Goal: Information Seeking & Learning: Learn about a topic

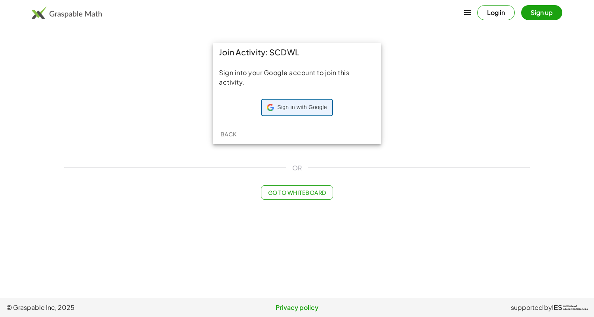
click at [313, 100] on div "Sign in with Google Sign in with Google. Opens in new tab" at bounding box center [297, 107] width 60 height 15
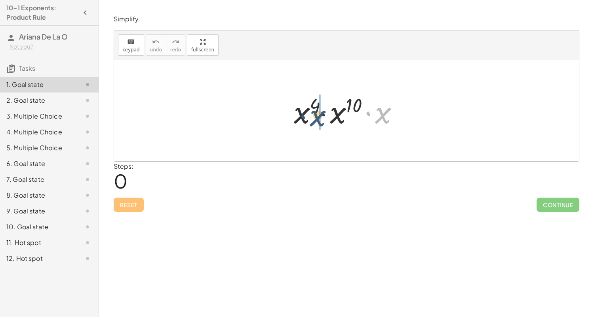
drag, startPoint x: 382, startPoint y: 114, endPoint x: 316, endPoint y: 116, distance: 66.2
click at [316, 116] on div at bounding box center [349, 111] width 119 height 41
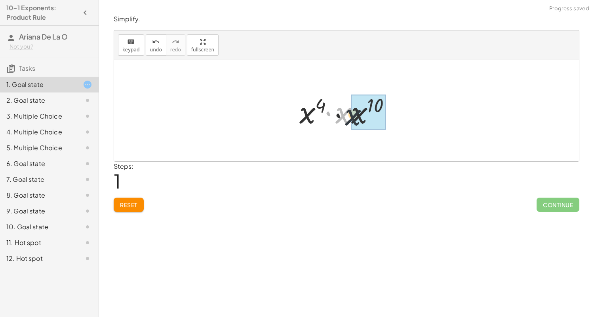
drag, startPoint x: 340, startPoint y: 115, endPoint x: 352, endPoint y: 118, distance: 12.2
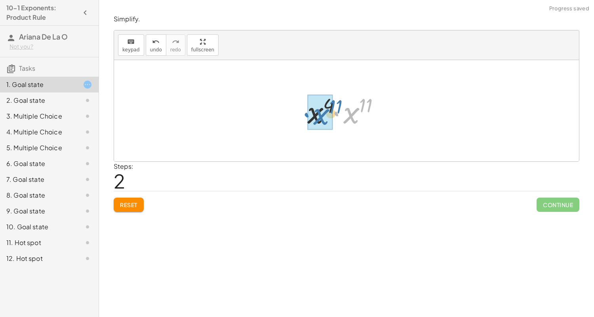
drag, startPoint x: 351, startPoint y: 117, endPoint x: 320, endPoint y: 118, distance: 31.3
drag, startPoint x: 361, startPoint y: 104, endPoint x: 331, endPoint y: 100, distance: 30.3
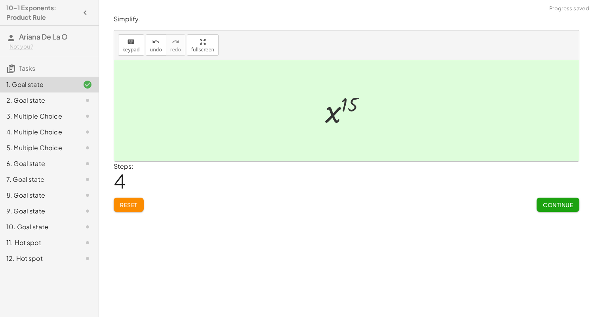
click at [557, 204] on span "Continue" at bounding box center [558, 204] width 30 height 7
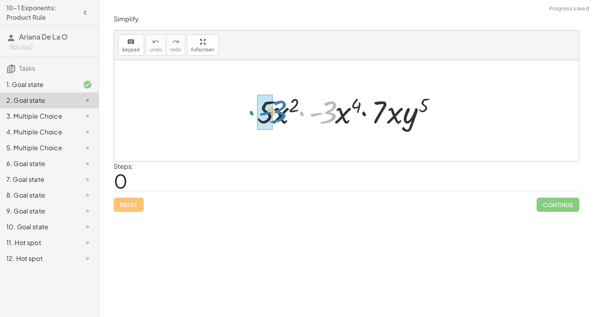
drag, startPoint x: 335, startPoint y: 119, endPoint x: 280, endPoint y: 118, distance: 55.0
click at [280, 118] on div at bounding box center [349, 111] width 193 height 41
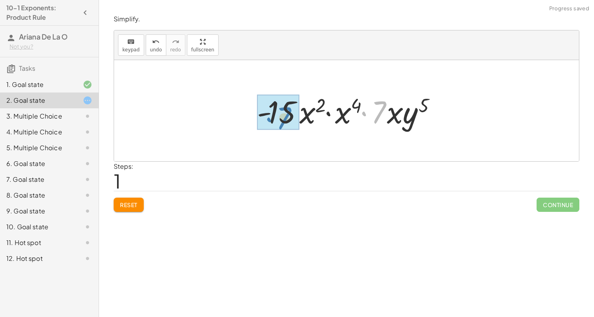
drag, startPoint x: 380, startPoint y: 115, endPoint x: 281, endPoint y: 120, distance: 98.7
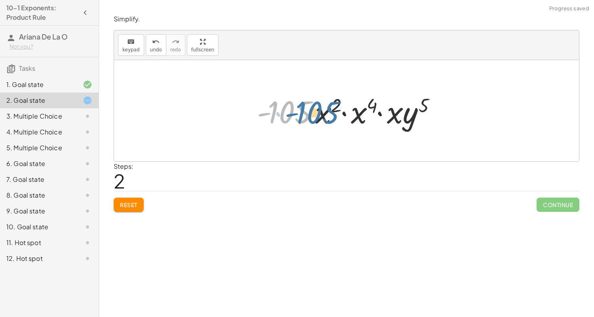
drag, startPoint x: 297, startPoint y: 117, endPoint x: 306, endPoint y: 110, distance: 10.8
click at [306, 110] on div at bounding box center [349, 111] width 193 height 41
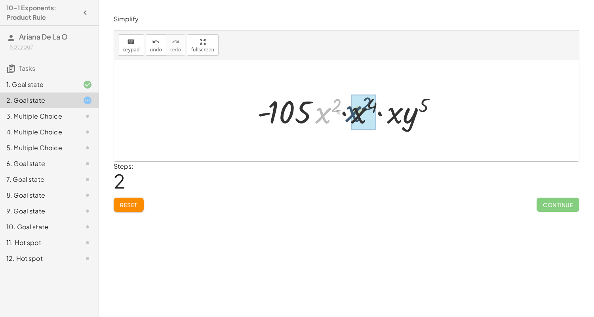
drag, startPoint x: 322, startPoint y: 114, endPoint x: 356, endPoint y: 114, distance: 33.7
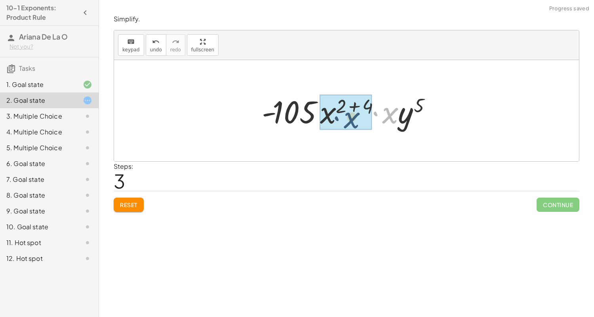
drag, startPoint x: 389, startPoint y: 114, endPoint x: 336, endPoint y: 116, distance: 53.5
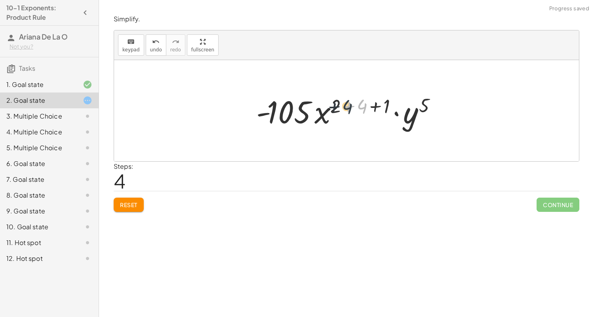
drag, startPoint x: 363, startPoint y: 107, endPoint x: 346, endPoint y: 107, distance: 17.8
click at [346, 107] on div at bounding box center [349, 111] width 194 height 41
drag, startPoint x: 382, startPoint y: 104, endPoint x: 367, endPoint y: 103, distance: 15.1
click at [367, 103] on div at bounding box center [349, 111] width 194 height 41
drag, startPoint x: 379, startPoint y: 106, endPoint x: 328, endPoint y: 103, distance: 51.1
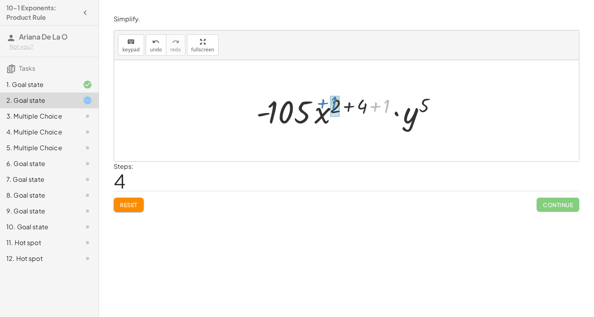
click at [328, 103] on div at bounding box center [349, 111] width 194 height 41
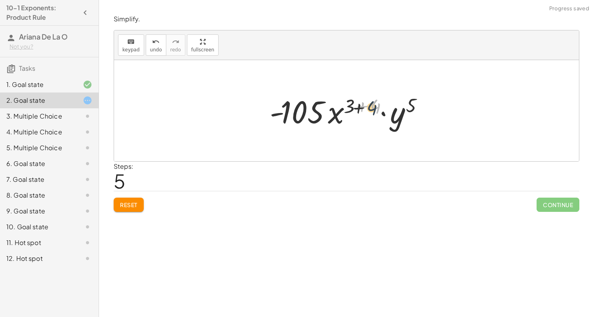
drag, startPoint x: 378, startPoint y: 104, endPoint x: 372, endPoint y: 106, distance: 6.1
click at [372, 106] on div at bounding box center [349, 111] width 167 height 41
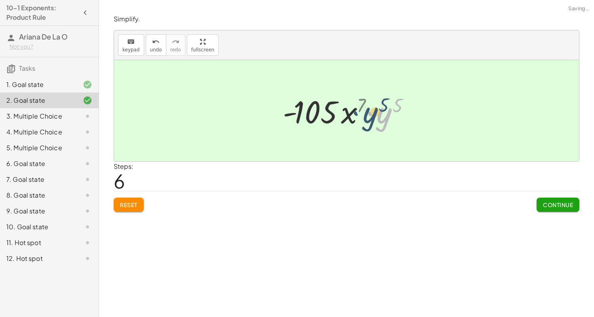
drag, startPoint x: 372, startPoint y: 106, endPoint x: 358, endPoint y: 105, distance: 14.3
click at [358, 105] on div at bounding box center [349, 111] width 141 height 41
click at [539, 201] on button "Continue" at bounding box center [557, 205] width 43 height 14
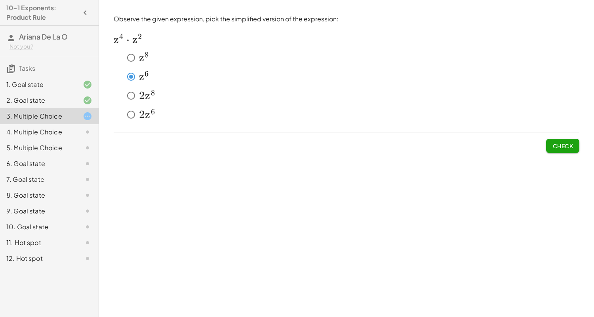
click at [566, 142] on span "Check" at bounding box center [562, 145] width 21 height 7
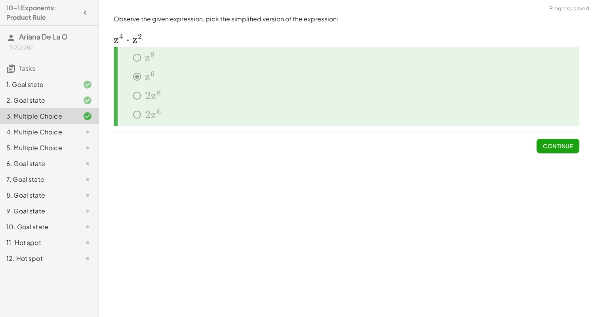
click at [555, 141] on button "Continue" at bounding box center [557, 146] width 43 height 14
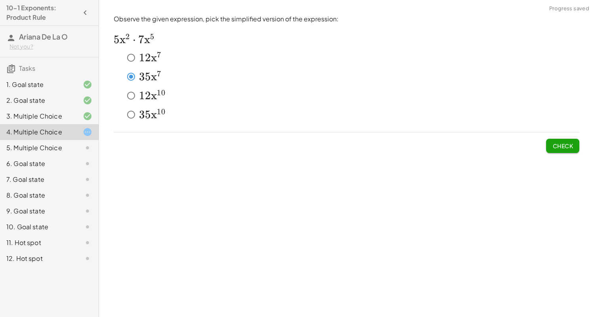
click at [557, 143] on span "Check" at bounding box center [562, 145] width 21 height 7
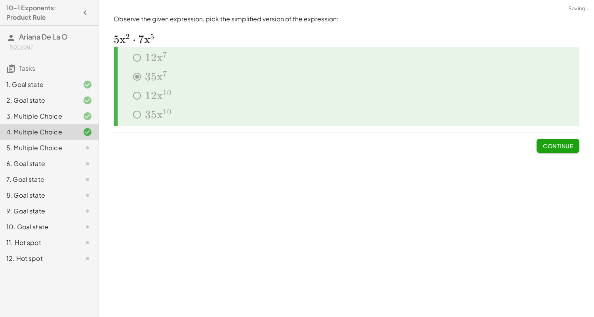
click at [553, 143] on span "Continue" at bounding box center [558, 145] width 30 height 7
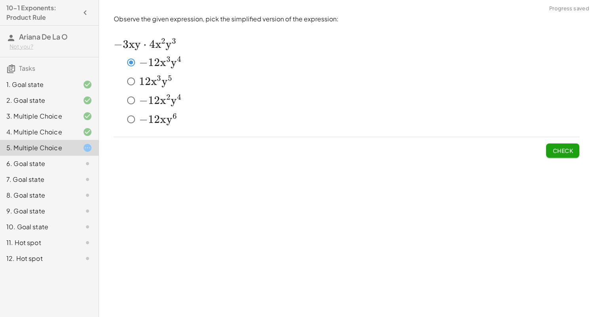
click at [563, 149] on span "Check" at bounding box center [562, 150] width 21 height 7
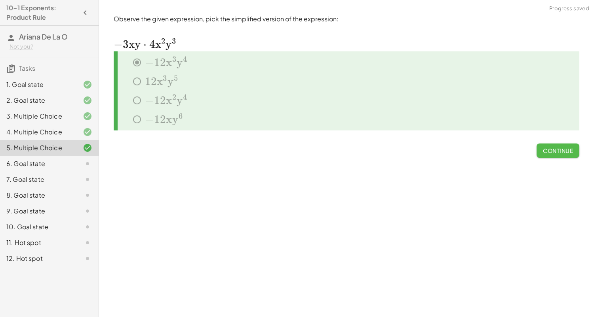
click at [563, 152] on span "Continue" at bounding box center [558, 150] width 30 height 7
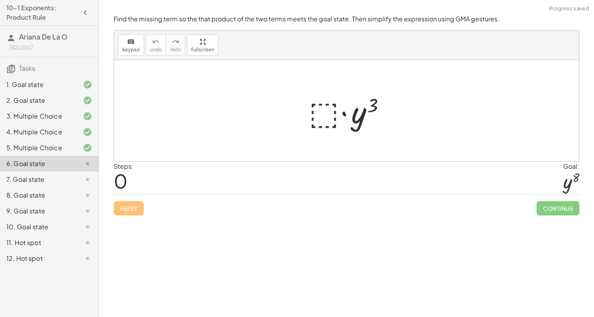
click at [323, 108] on div at bounding box center [349, 111] width 89 height 41
click at [346, 121] on div at bounding box center [349, 111] width 89 height 41
click at [320, 114] on div at bounding box center [349, 111] width 89 height 41
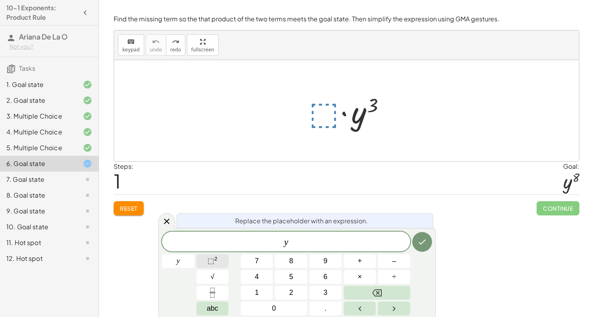
click at [218, 257] on button "⬚ 2" at bounding box center [212, 262] width 32 height 14
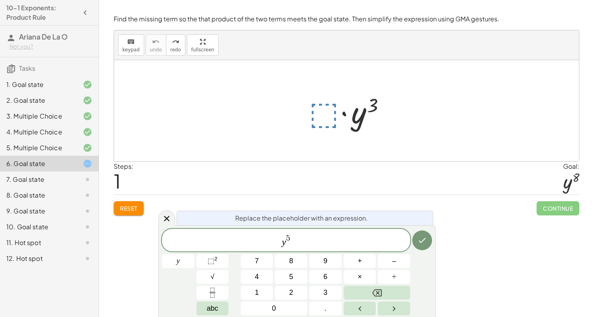
click at [194, 255] on div at bounding box center [178, 262] width 32 height 14
click at [422, 235] on button "Done" at bounding box center [422, 241] width 20 height 20
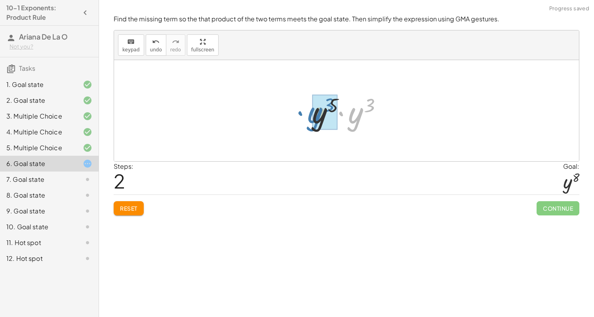
drag, startPoint x: 362, startPoint y: 114, endPoint x: 321, endPoint y: 113, distance: 40.4
drag, startPoint x: 361, startPoint y: 101, endPoint x: 337, endPoint y: 102, distance: 23.8
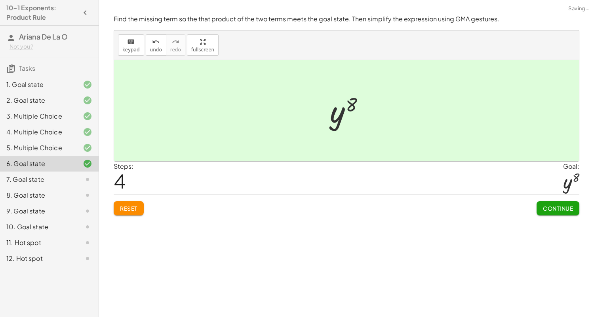
click at [558, 205] on span "Continue" at bounding box center [558, 208] width 30 height 7
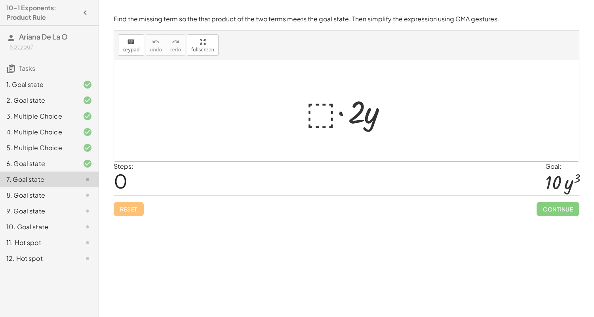
click at [321, 125] on div at bounding box center [350, 111] width 96 height 41
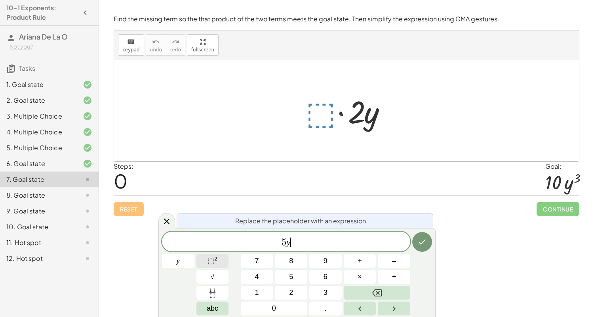
click at [206, 262] on button "⬚ 2" at bounding box center [212, 262] width 32 height 14
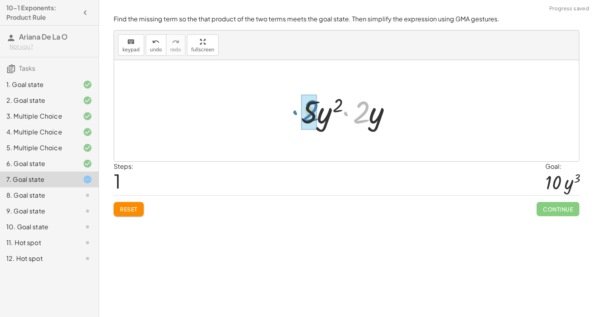
drag, startPoint x: 367, startPoint y: 117, endPoint x: 317, endPoint y: 116, distance: 50.3
click at [317, 116] on div at bounding box center [349, 111] width 105 height 41
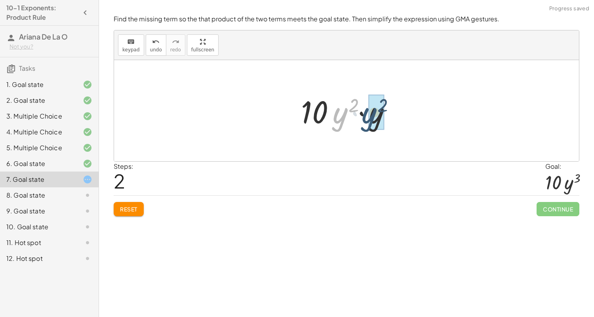
drag, startPoint x: 338, startPoint y: 116, endPoint x: 369, endPoint y: 115, distance: 30.1
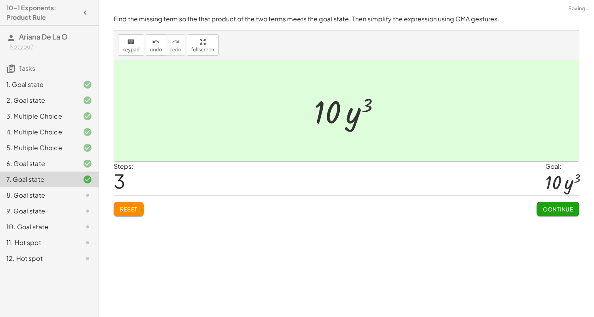
click at [547, 202] on button "Continue" at bounding box center [557, 209] width 43 height 14
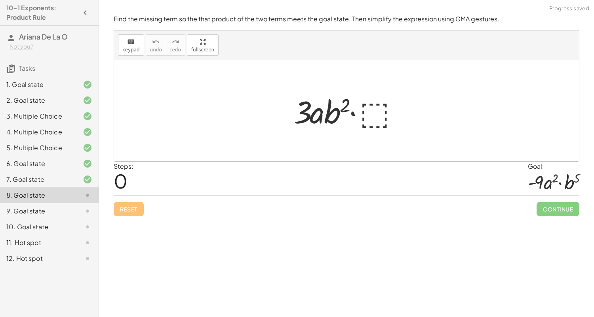
click at [382, 110] on div at bounding box center [349, 111] width 119 height 41
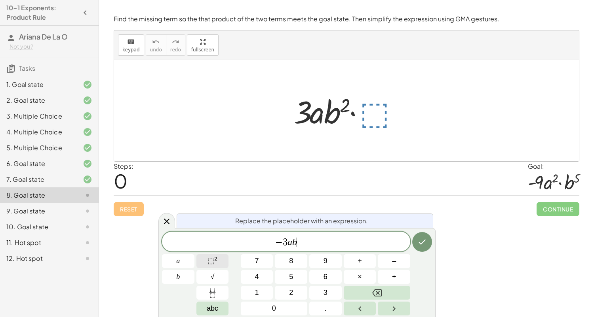
click at [219, 256] on button "⬚ 2" at bounding box center [212, 262] width 32 height 14
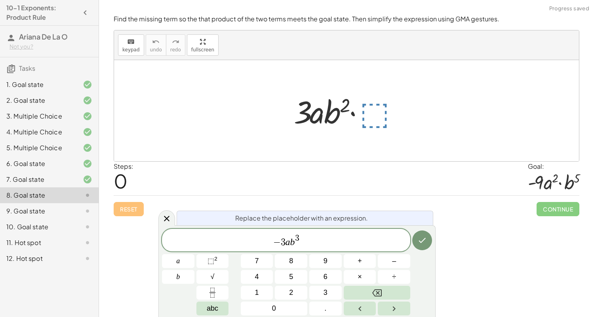
click at [194, 255] on div at bounding box center [178, 262] width 32 height 14
click at [419, 243] on icon "Done" at bounding box center [421, 240] width 9 height 9
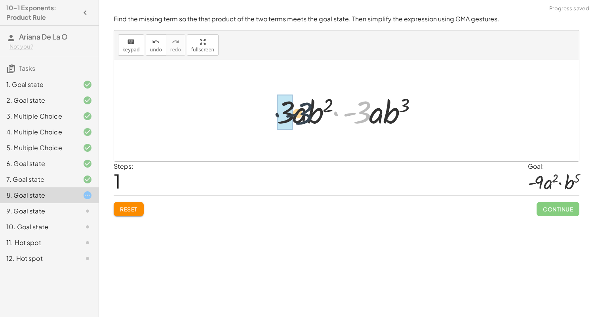
drag, startPoint x: 361, startPoint y: 116, endPoint x: 292, endPoint y: 117, distance: 68.5
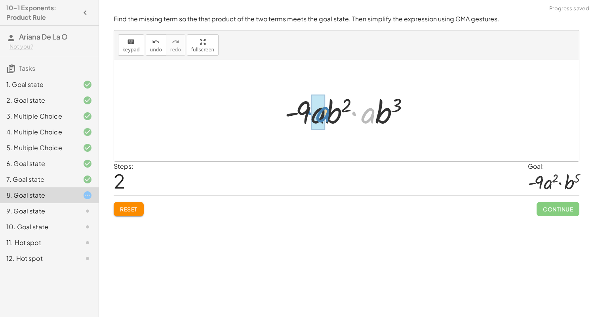
drag, startPoint x: 371, startPoint y: 114, endPoint x: 325, endPoint y: 112, distance: 46.3
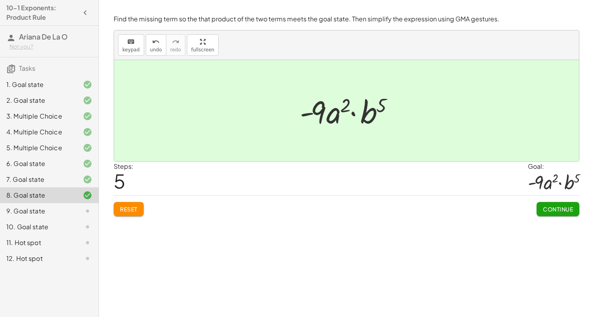
click at [555, 206] on span "Continue" at bounding box center [558, 209] width 30 height 7
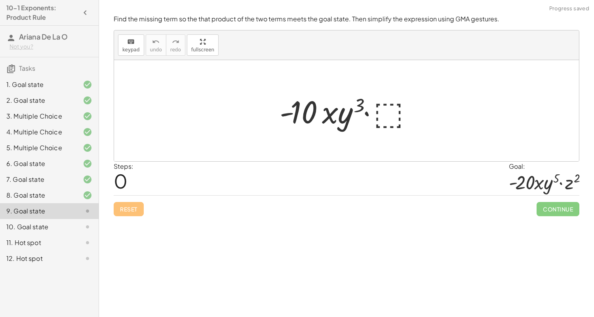
click at [393, 119] on div at bounding box center [348, 111] width 147 height 41
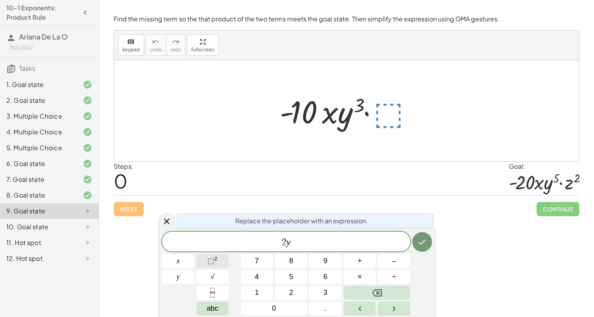
click at [220, 264] on button "⬚ 2" at bounding box center [212, 262] width 32 height 14
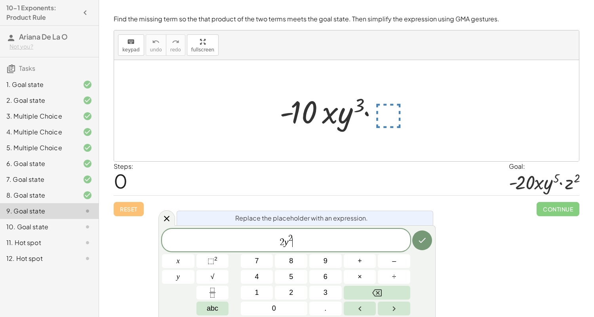
click at [293, 241] on span "2 y 2 ​" at bounding box center [286, 241] width 248 height 14
click at [213, 259] on span "⬚" at bounding box center [210, 261] width 7 height 8
click at [421, 238] on icon "Done" at bounding box center [421, 240] width 9 height 9
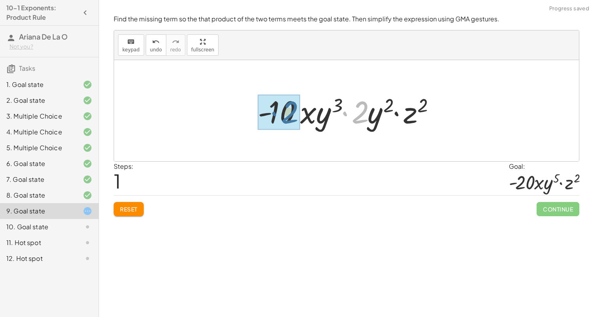
drag, startPoint x: 356, startPoint y: 115, endPoint x: 283, endPoint y: 115, distance: 73.6
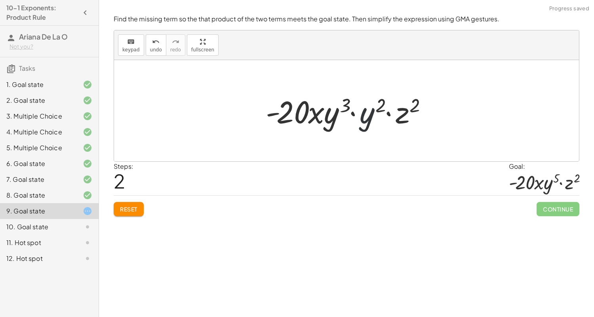
click at [364, 121] on div at bounding box center [349, 111] width 175 height 41
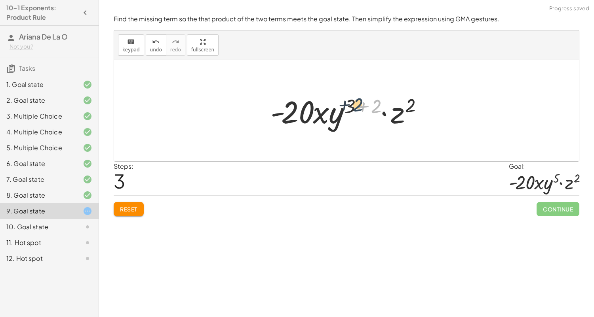
drag, startPoint x: 371, startPoint y: 108, endPoint x: 352, endPoint y: 107, distance: 19.1
click at [352, 107] on div at bounding box center [349, 111] width 166 height 41
drag, startPoint x: 368, startPoint y: 106, endPoint x: 344, endPoint y: 106, distance: 23.8
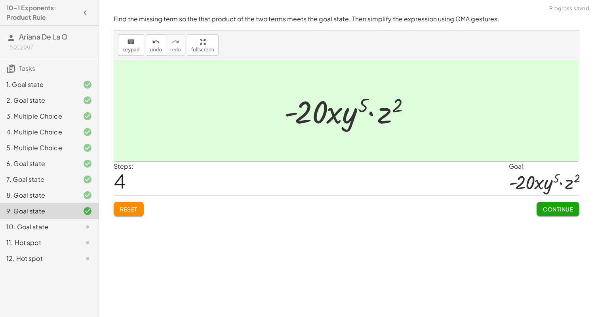
click at [559, 210] on span "Continue" at bounding box center [558, 209] width 30 height 7
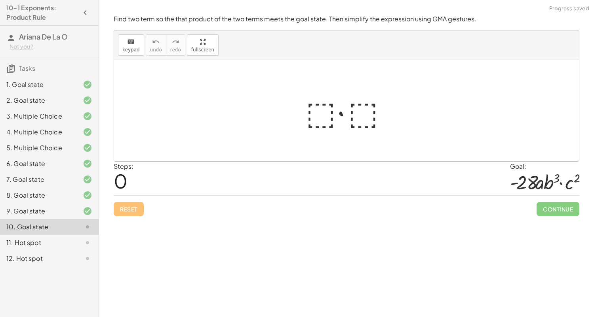
click at [336, 106] on div at bounding box center [350, 111] width 96 height 41
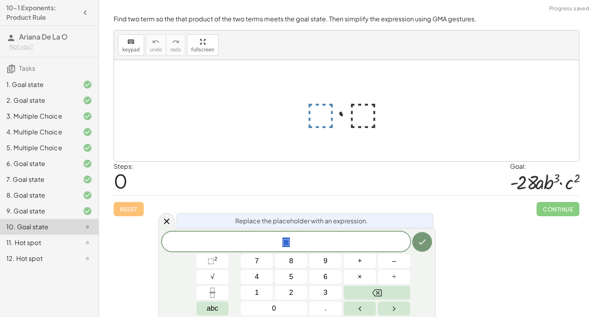
click at [303, 125] on div at bounding box center [350, 111] width 96 height 41
click at [312, 121] on div at bounding box center [350, 111] width 96 height 41
click at [213, 260] on span "⬚" at bounding box center [210, 261] width 7 height 8
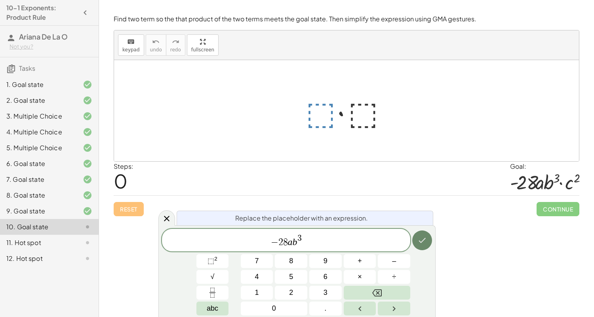
click at [413, 236] on button "Done" at bounding box center [422, 241] width 20 height 20
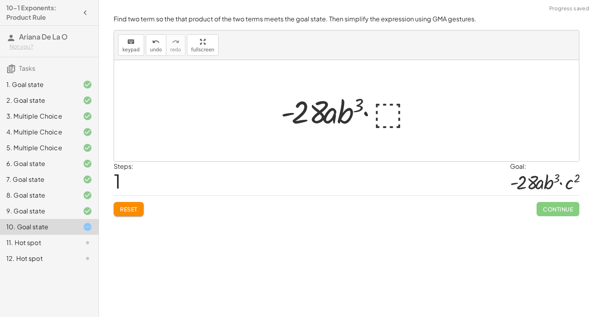
click at [383, 113] on div at bounding box center [350, 111] width 146 height 41
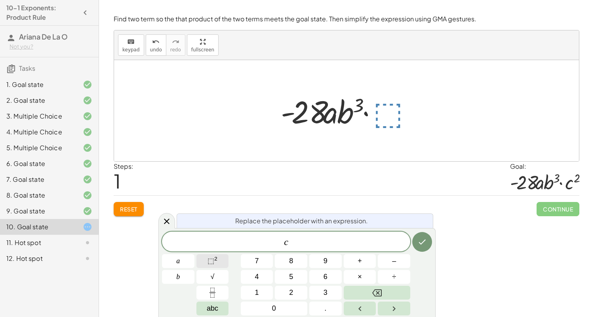
click at [218, 255] on button "⬚ 2" at bounding box center [212, 262] width 32 height 14
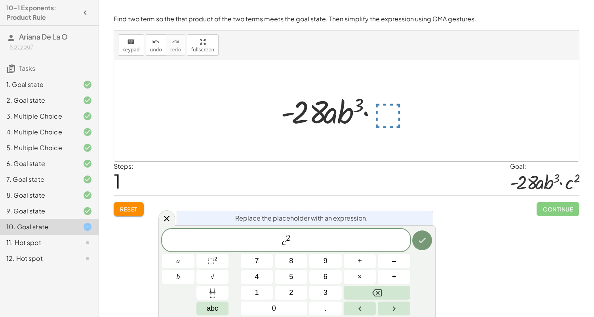
click at [432, 237] on div "Replace the placeholder with an expression. c 2 ​ a b 7 8 9 + – 4 5 6 × ÷ ⬚ 2 √…" at bounding box center [296, 272] width 277 height 92
click at [425, 238] on icon "Done" at bounding box center [422, 240] width 7 height 5
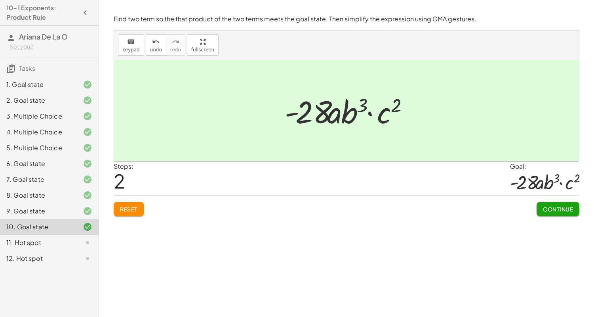
click at [555, 212] on span "Continue" at bounding box center [558, 209] width 30 height 7
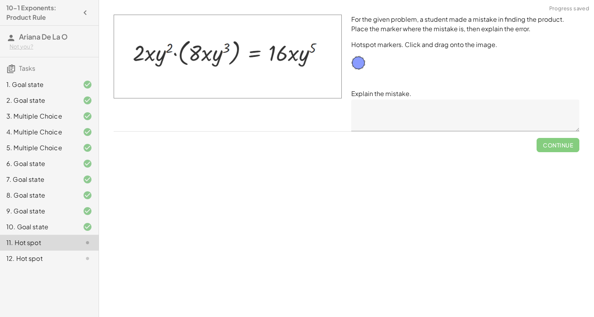
click at [392, 132] on div "For the given problem, a student made a mistake in finding the product. Place t…" at bounding box center [464, 73] width 237 height 126
click at [378, 120] on textarea at bounding box center [465, 116] width 228 height 32
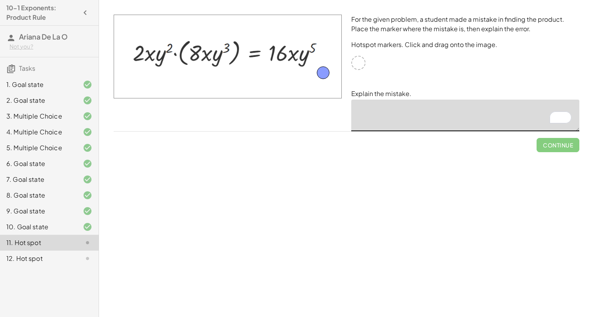
drag, startPoint x: 359, startPoint y: 63, endPoint x: 346, endPoint y: 65, distance: 13.3
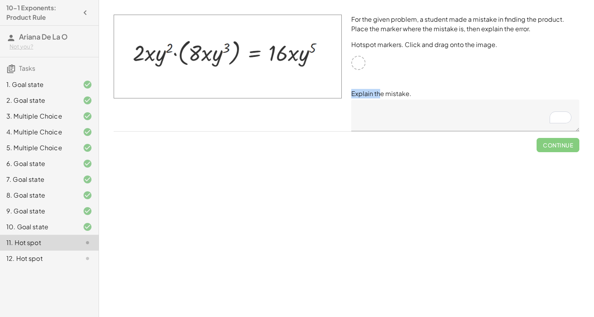
drag, startPoint x: 357, startPoint y: 61, endPoint x: 378, endPoint y: 68, distance: 22.2
click at [378, 68] on div "For the given problem, a student made a mistake in finding the product. Place t…" at bounding box center [464, 73] width 237 height 126
click at [393, 76] on div "For the given problem, a student made a mistake in finding the product. Place t…" at bounding box center [464, 73] width 237 height 126
click at [338, 57] on img at bounding box center [228, 57] width 228 height 84
drag, startPoint x: 338, startPoint y: 57, endPoint x: 299, endPoint y: 60, distance: 39.3
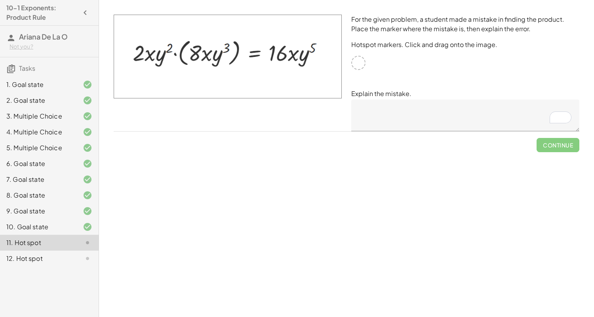
click at [299, 60] on img at bounding box center [228, 57] width 228 height 84
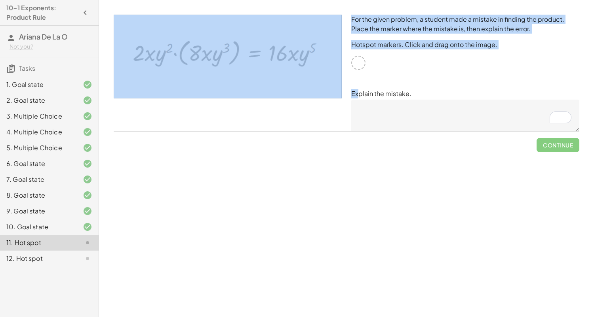
drag, startPoint x: 357, startPoint y: 71, endPoint x: 319, endPoint y: 65, distance: 38.5
click at [319, 65] on div "For the given problem, a student made a mistake in finding the product. Place t…" at bounding box center [346, 73] width 475 height 126
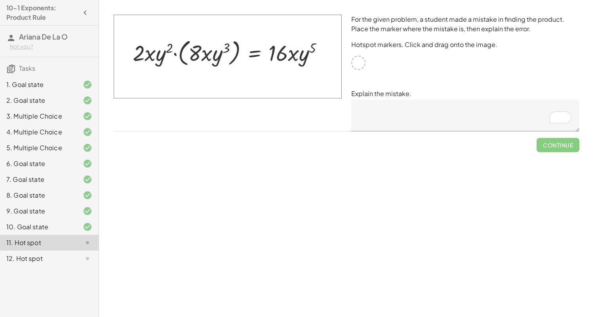
click at [374, 74] on div "For the given problem, a student made a mistake in finding the product. Place t…" at bounding box center [464, 73] width 237 height 126
click at [300, 68] on img at bounding box center [228, 57] width 228 height 84
drag, startPoint x: 332, startPoint y: 73, endPoint x: 253, endPoint y: 61, distance: 80.2
click at [253, 61] on img at bounding box center [228, 57] width 228 height 84
click at [372, 110] on textarea "To enrich screen reader interactions, please activate Accessibility in Grammarl…" at bounding box center [465, 116] width 228 height 32
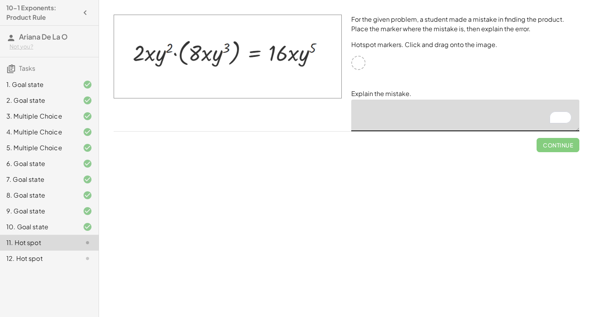
click at [333, 88] on img at bounding box center [228, 57] width 228 height 84
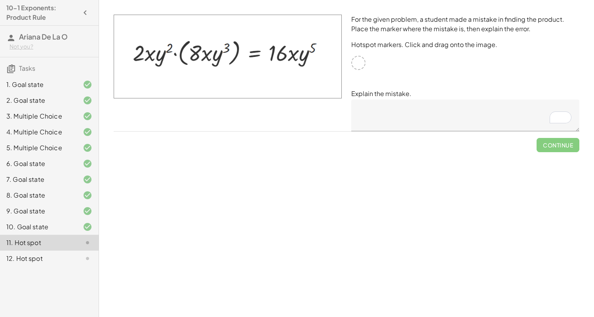
drag, startPoint x: 346, startPoint y: 92, endPoint x: 321, endPoint y: 82, distance: 26.6
click at [321, 82] on div at bounding box center [227, 73] width 237 height 126
drag, startPoint x: 332, startPoint y: 90, endPoint x: 303, endPoint y: 65, distance: 38.2
click at [303, 65] on img at bounding box center [228, 57] width 228 height 84
click at [358, 80] on div "For the given problem, a student made a mistake in finding the product. Place t…" at bounding box center [464, 73] width 237 height 126
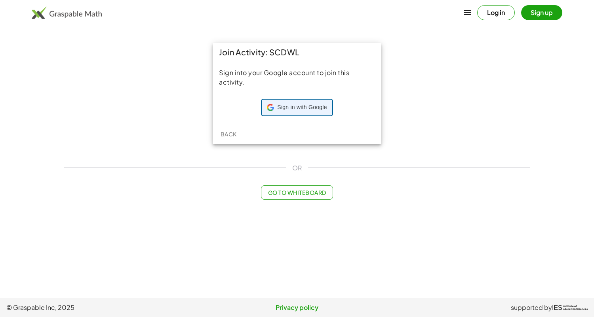
click at [275, 106] on div "Sign in with Google Sign in with Google. Opens in new tab" at bounding box center [297, 107] width 60 height 15
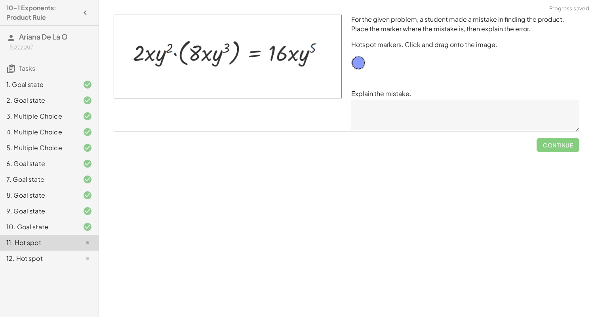
click at [310, 90] on img at bounding box center [228, 57] width 228 height 84
click at [411, 114] on textarea at bounding box center [465, 116] width 228 height 32
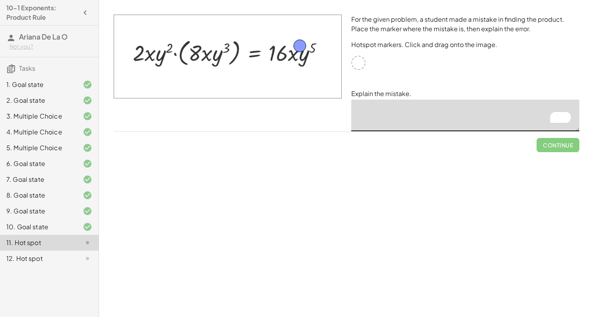
drag, startPoint x: 364, startPoint y: 61, endPoint x: 306, endPoint y: 43, distance: 60.5
click at [208, 75] on img at bounding box center [228, 57] width 228 height 84
type textarea "*"
click at [151, 70] on img at bounding box center [228, 57] width 228 height 84
click at [214, 80] on img at bounding box center [228, 57] width 228 height 84
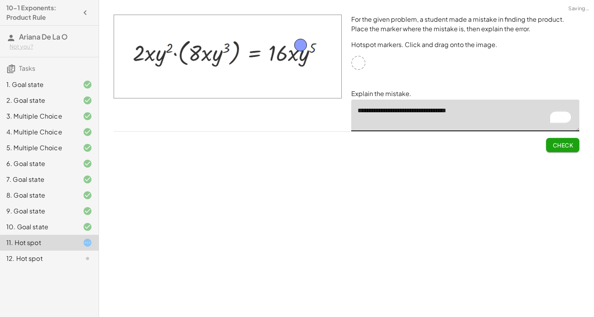
click at [384, 108] on textarea "**********" at bounding box center [465, 116] width 228 height 32
click at [385, 112] on textarea "**********" at bounding box center [465, 116] width 228 height 32
click at [443, 109] on textarea "**********" at bounding box center [465, 116] width 228 height 32
click at [473, 112] on textarea "**********" at bounding box center [465, 116] width 228 height 32
click at [488, 113] on textarea "**********" at bounding box center [465, 116] width 228 height 32
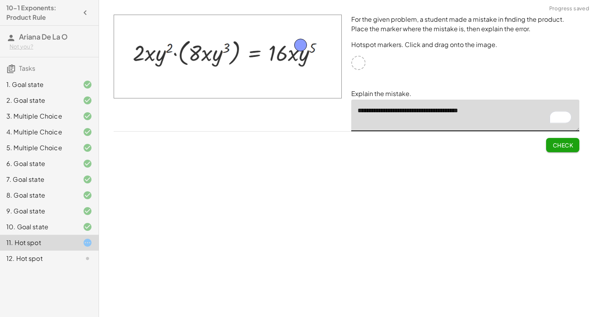
click at [441, 110] on textarea "**********" at bounding box center [465, 116] width 228 height 32
click at [437, 110] on textarea "**********" at bounding box center [465, 116] width 228 height 32
click at [482, 110] on textarea "**********" at bounding box center [465, 116] width 228 height 32
click at [487, 112] on textarea "**********" at bounding box center [465, 116] width 228 height 32
click at [461, 112] on textarea "**********" at bounding box center [465, 116] width 228 height 32
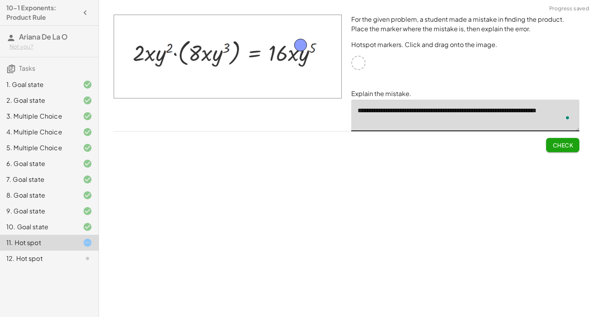
type textarea "**********"
click at [552, 138] on button "Check" at bounding box center [562, 145] width 33 height 14
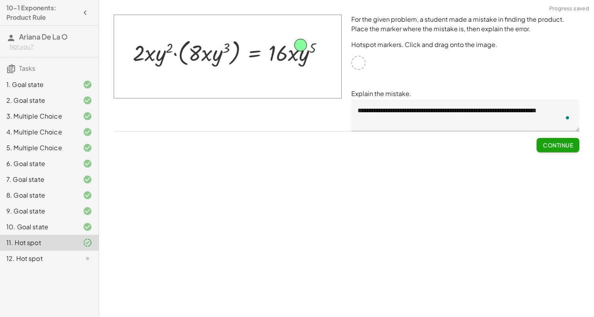
click at [546, 142] on span "Continue" at bounding box center [558, 145] width 30 height 7
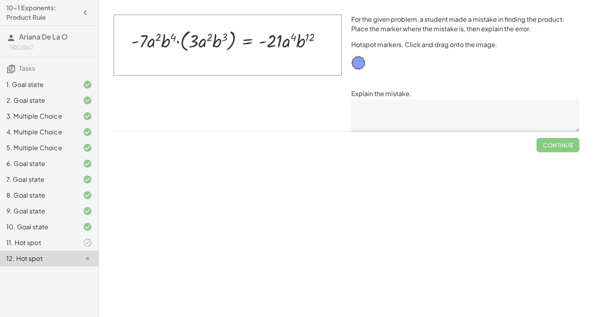
click at [386, 109] on textarea at bounding box center [465, 116] width 228 height 32
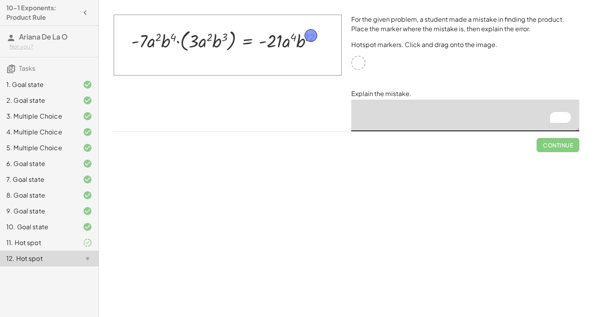
drag, startPoint x: 357, startPoint y: 63, endPoint x: 310, endPoint y: 33, distance: 56.4
drag, startPoint x: 310, startPoint y: 34, endPoint x: 311, endPoint y: 39, distance: 5.2
click at [435, 113] on textarea "**********" at bounding box center [465, 116] width 228 height 32
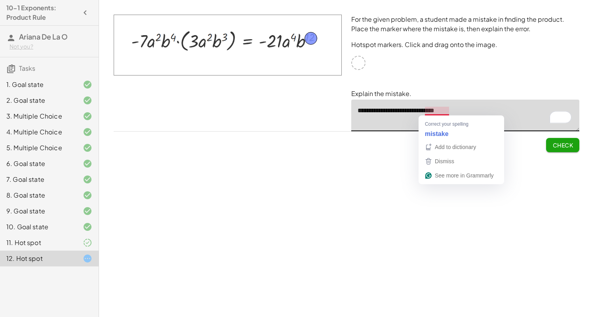
click at [432, 112] on textarea "**********" at bounding box center [465, 116] width 228 height 32
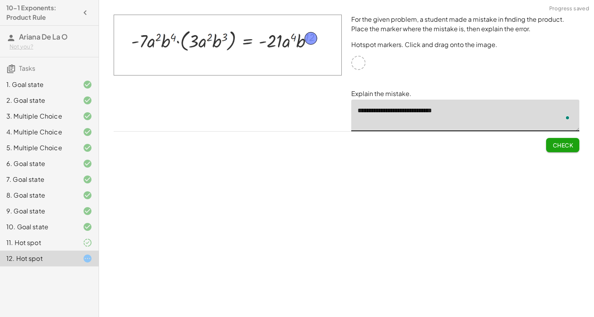
click at [463, 117] on textarea "**********" at bounding box center [465, 116] width 228 height 32
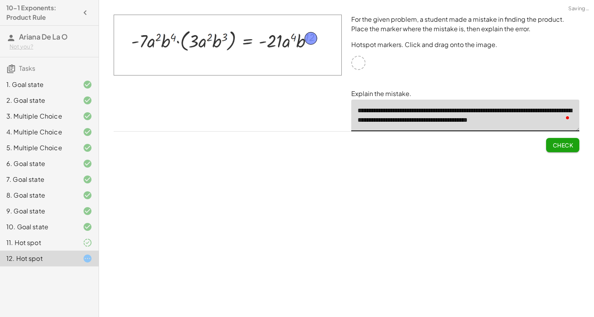
scroll to position [2, 0]
click at [455, 118] on textarea "**********" at bounding box center [465, 116] width 228 height 32
click at [530, 112] on textarea "**********" at bounding box center [465, 116] width 228 height 32
click at [573, 122] on textarea "**********" at bounding box center [465, 116] width 228 height 32
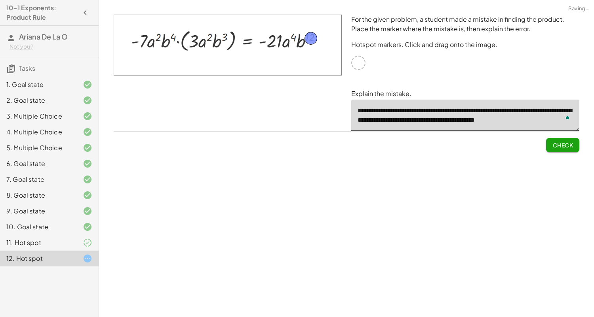
scroll to position [2, 0]
click at [557, 146] on span "Check" at bounding box center [562, 145] width 21 height 7
type textarea "**********"
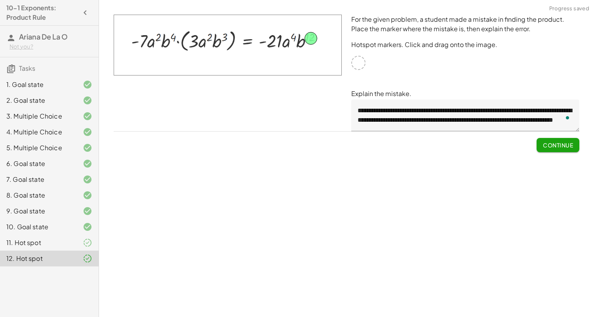
click at [545, 143] on span "Continue" at bounding box center [558, 145] width 30 height 7
